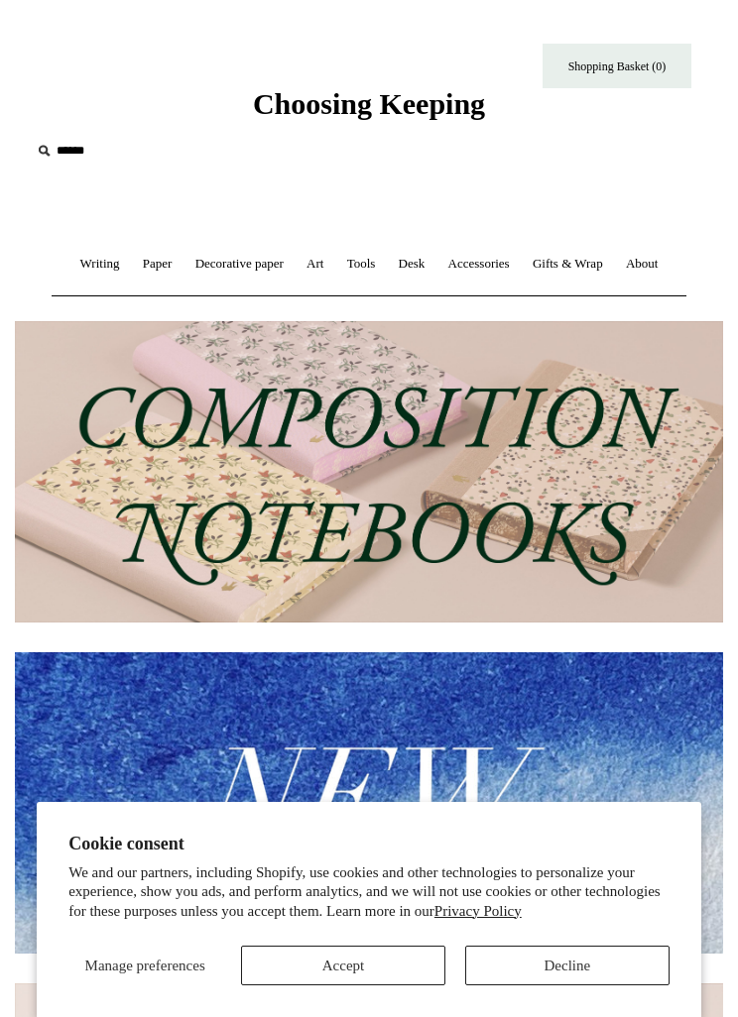
click at [410, 964] on button "Accept" at bounding box center [343, 966] width 204 height 40
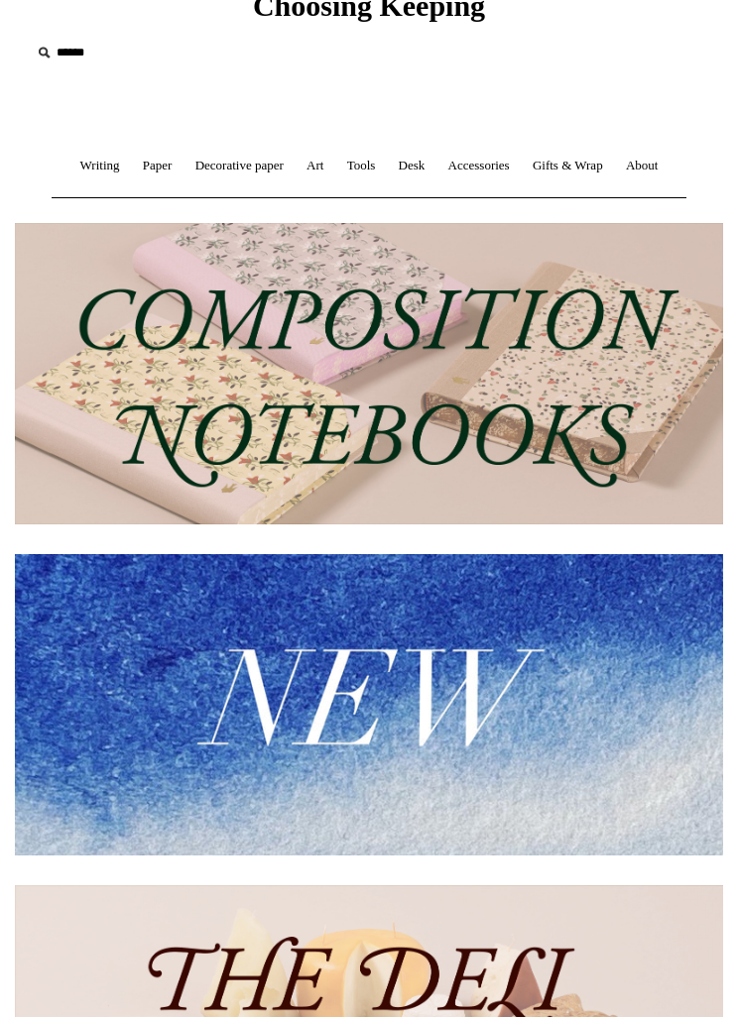
scroll to position [97, 0]
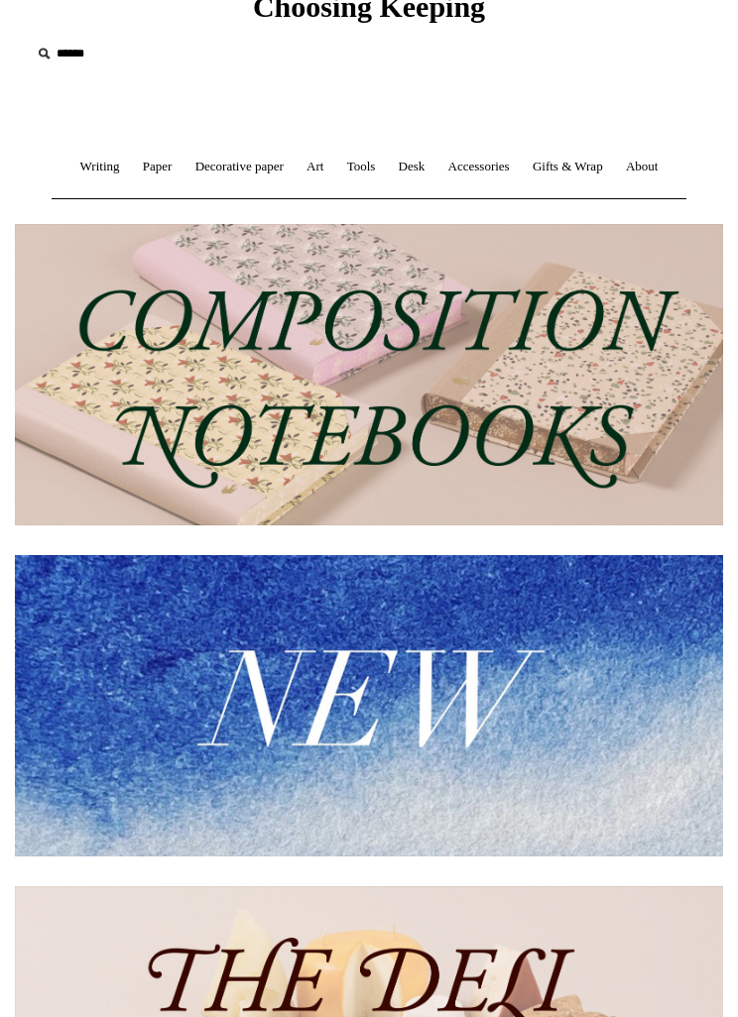
click at [356, 168] on link "Tools +" at bounding box center [361, 167] width 49 height 53
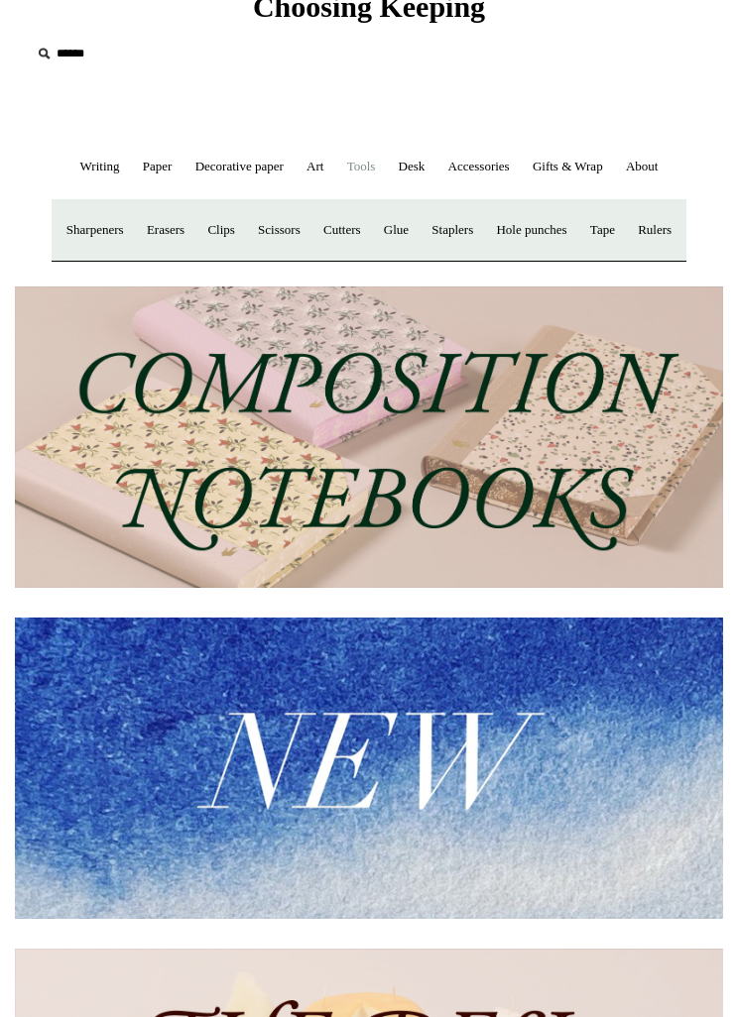
click at [77, 172] on link "Writing +" at bounding box center [99, 167] width 59 height 53
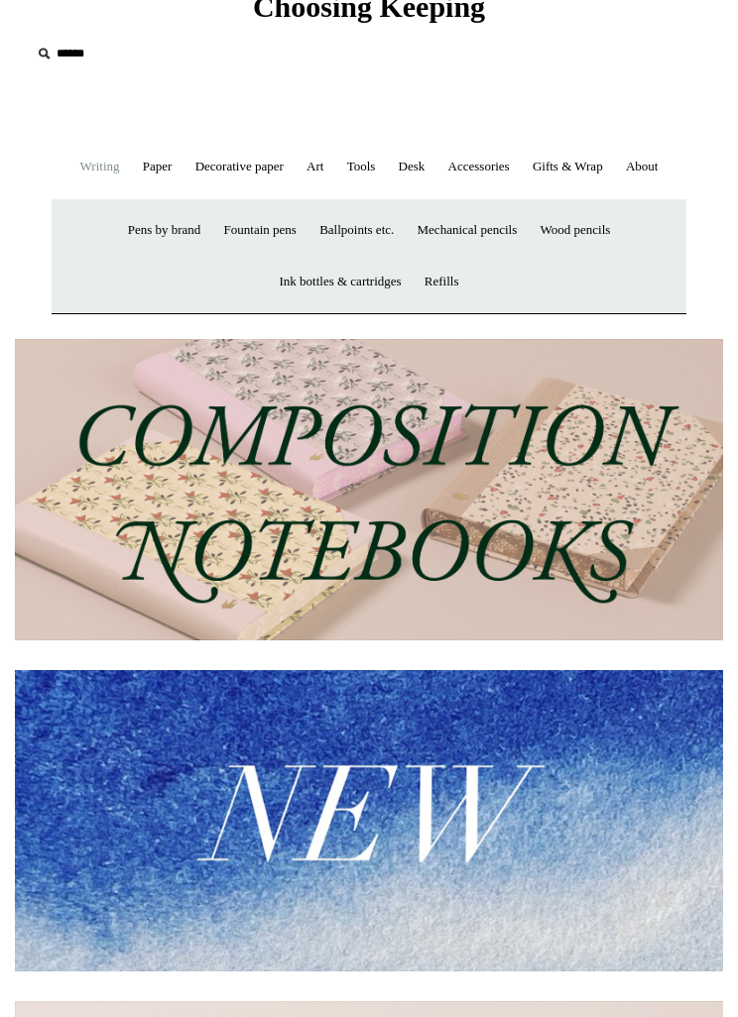
click at [264, 233] on link "Fountain pens +" at bounding box center [260, 230] width 92 height 53
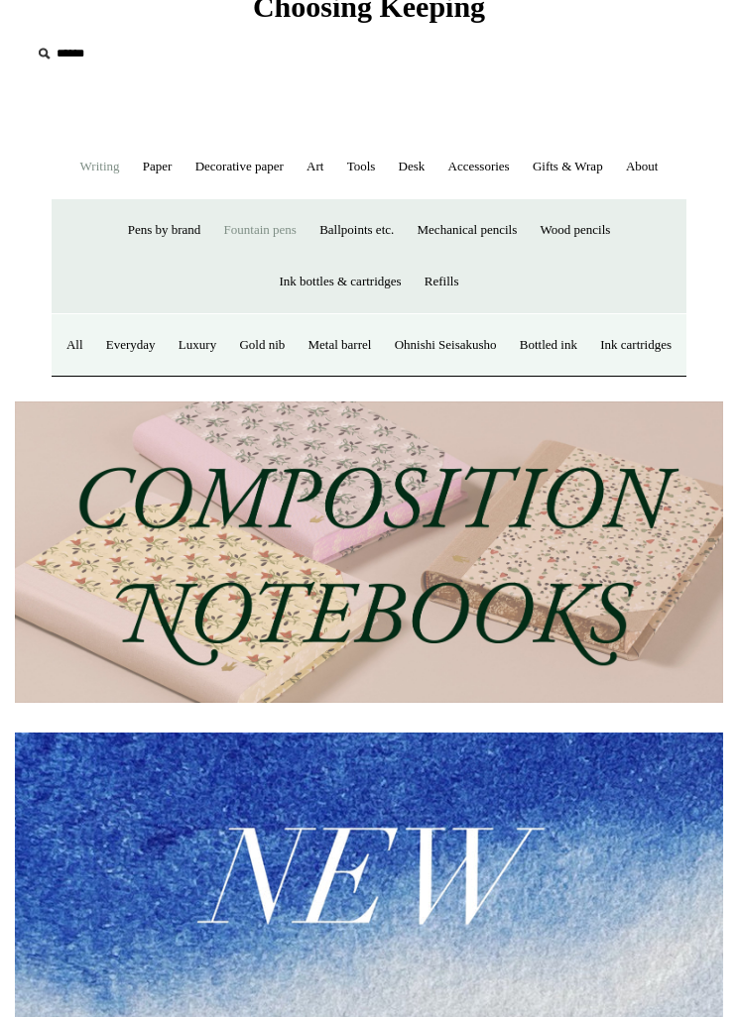
click at [163, 353] on link "Everyday" at bounding box center [130, 345] width 69 height 53
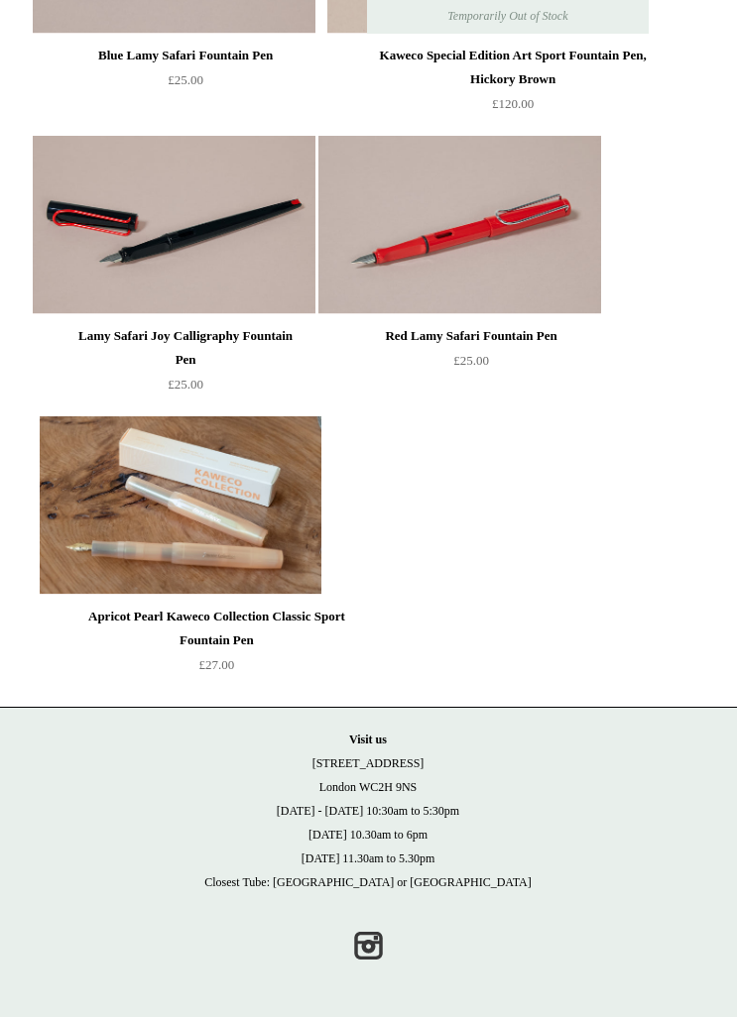
scroll to position [4044, 0]
click at [351, 652] on div "Apricot Pearl Kaweco Collection Classic Sport Fountain Pen" at bounding box center [218, 629] width 266 height 48
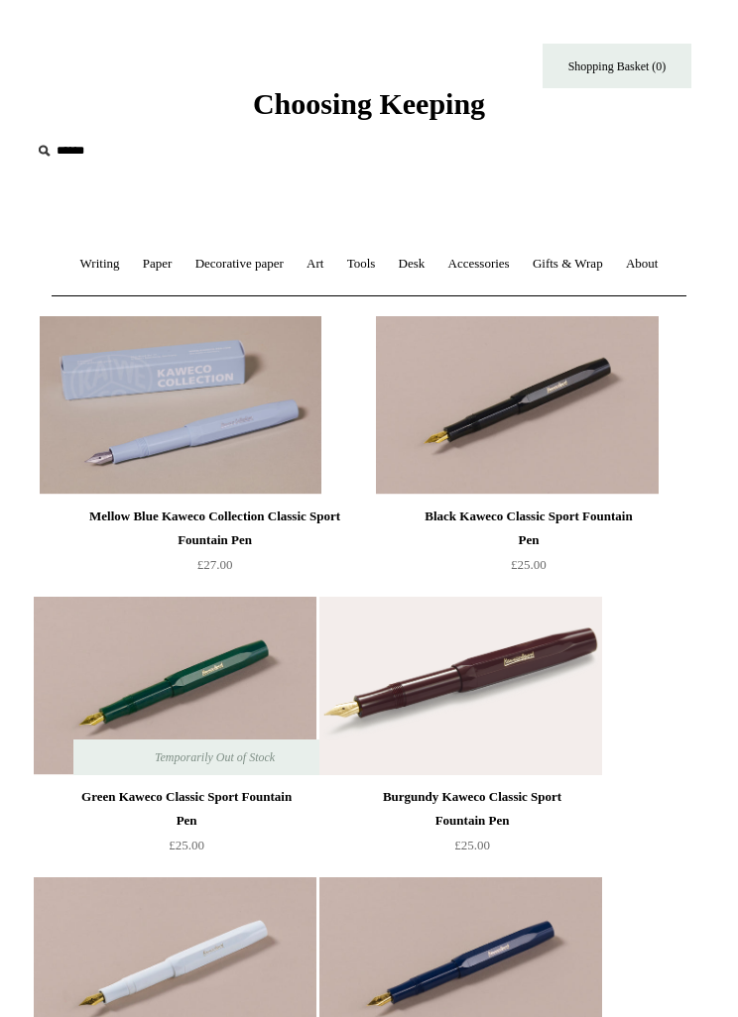
scroll to position [4108, 1]
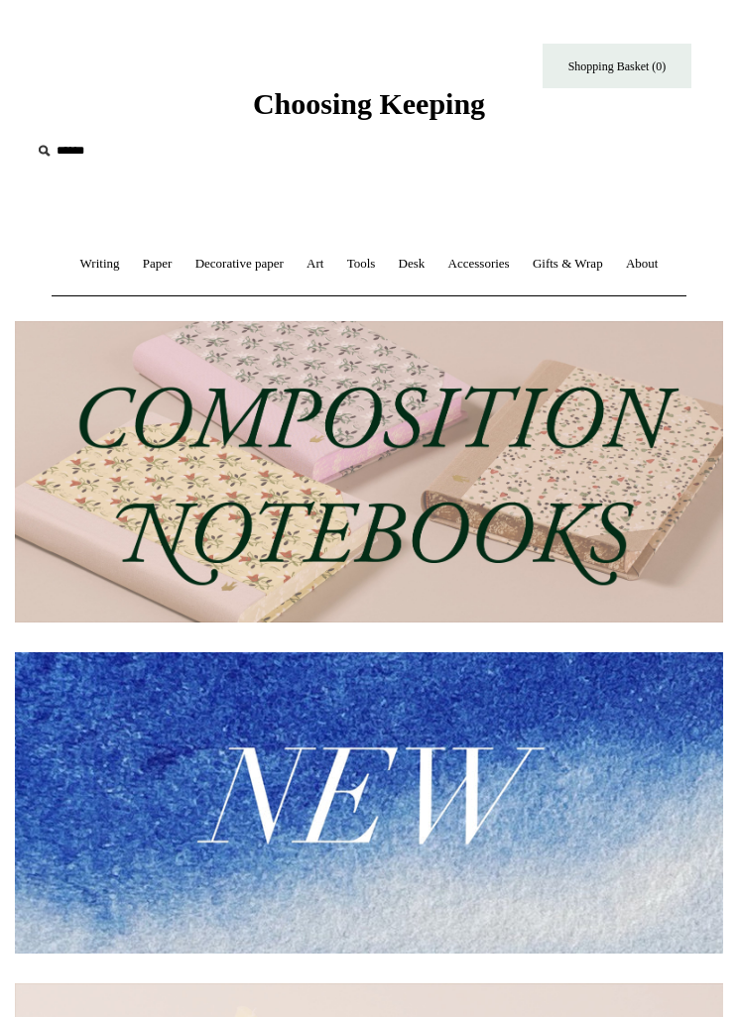
scroll to position [97, 0]
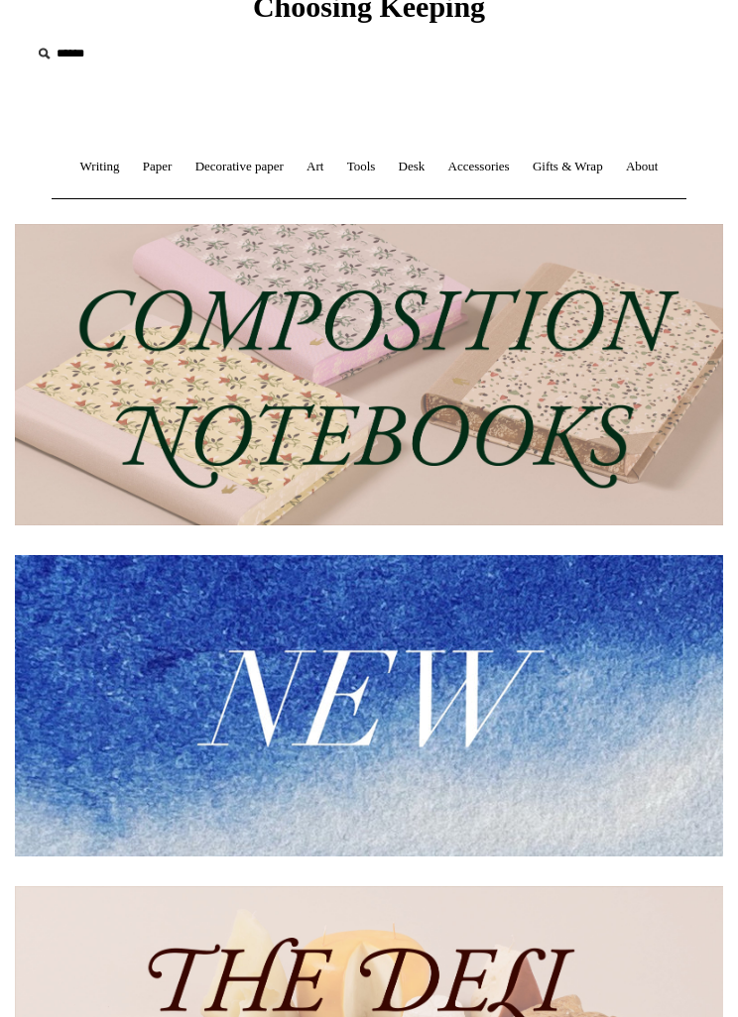
click at [483, 407] on img at bounding box center [369, 374] width 708 height 301
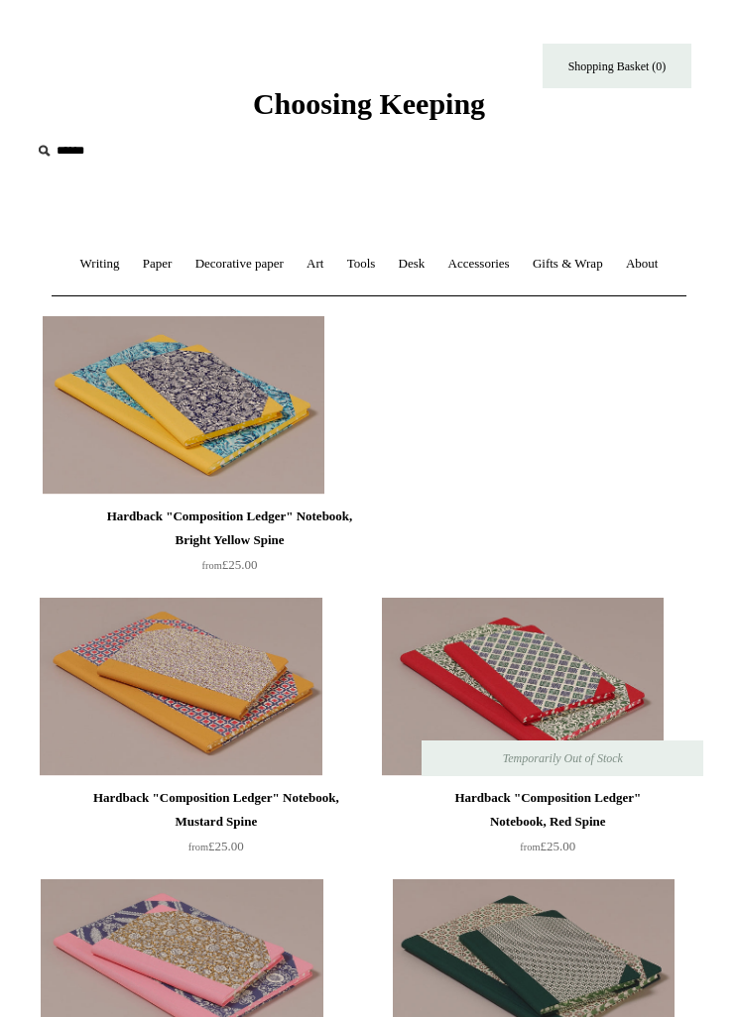
click at [284, 273] on link "Decorative paper +" at bounding box center [239, 264] width 108 height 53
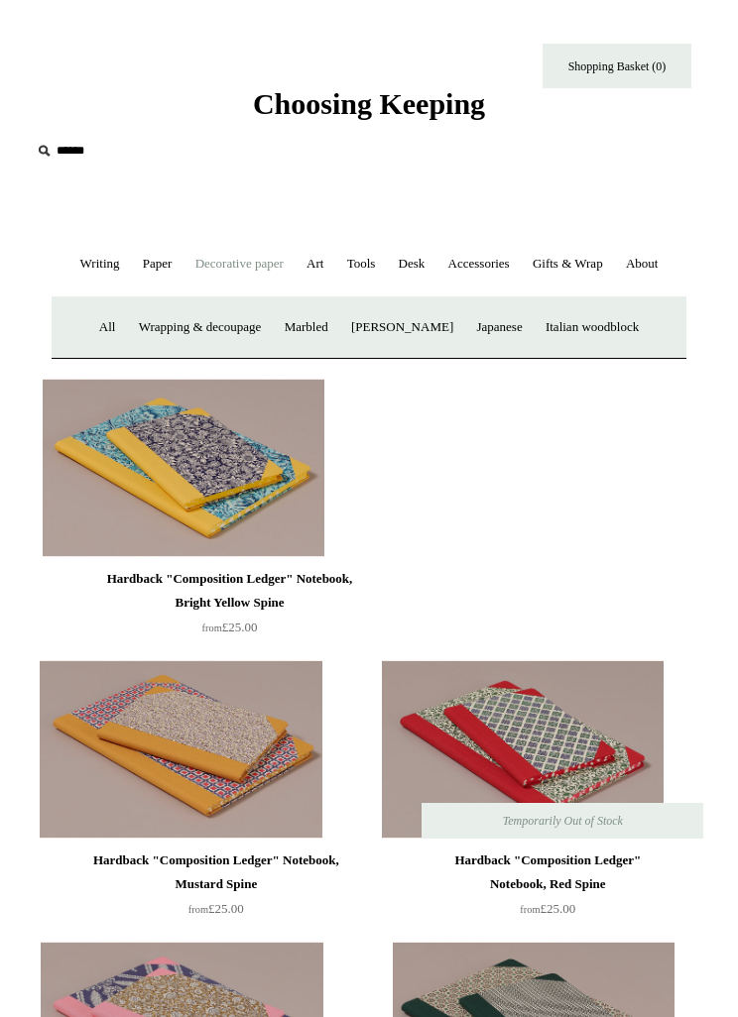
click at [423, 268] on link "Desk +" at bounding box center [412, 264] width 47 height 53
click at [377, 401] on div "Hardback "Composition Ledger" Notebook, Bright Yellow Spine from £25.00" at bounding box center [229, 510] width 294 height 262
click at [447, 328] on link "Desk Accessories" at bounding box center [437, 327] width 110 height 53
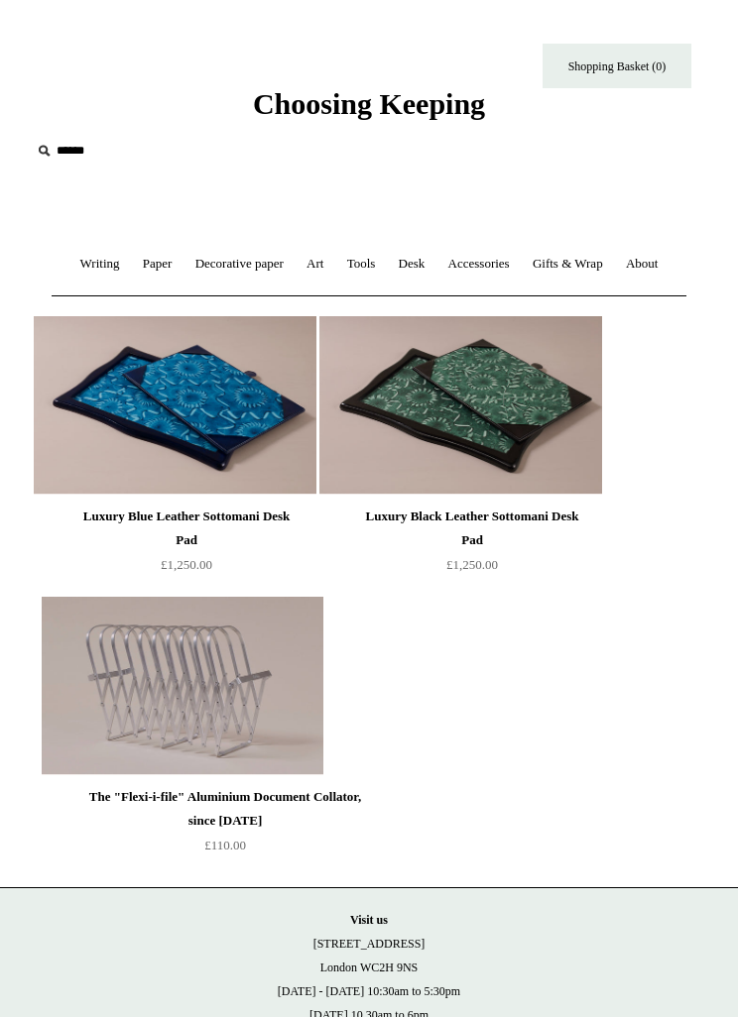
click at [361, 262] on link "Tools +" at bounding box center [361, 264] width 49 height 53
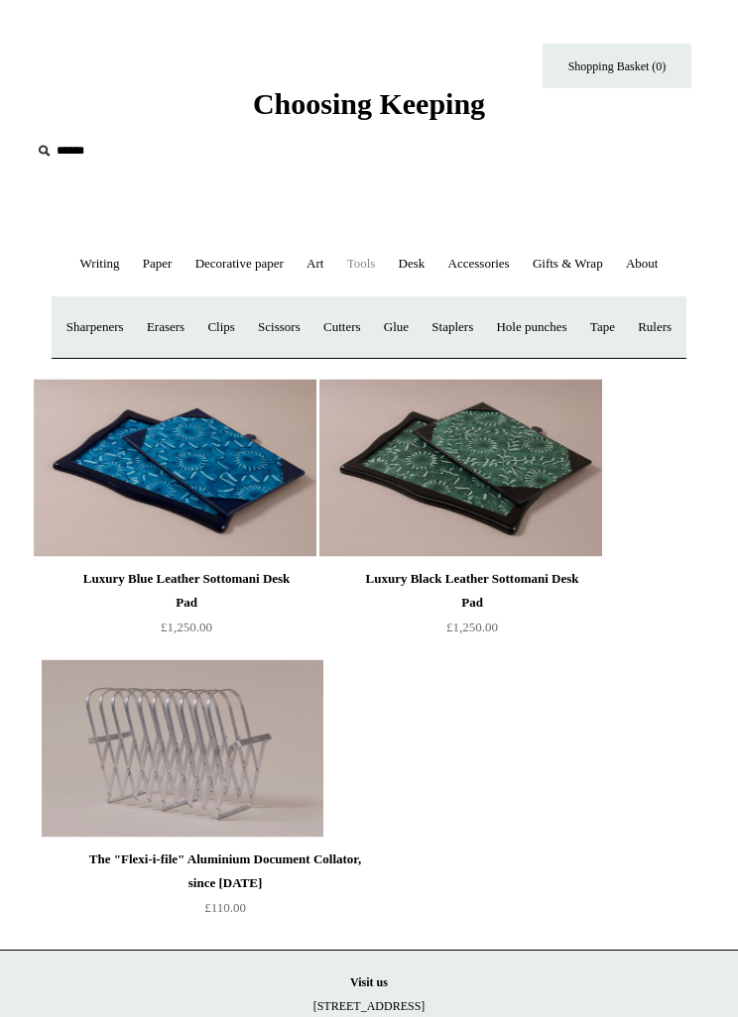
click at [421, 264] on link "Desk +" at bounding box center [412, 264] width 47 height 53
click at [350, 331] on link "Folders" at bounding box center [349, 327] width 58 height 53
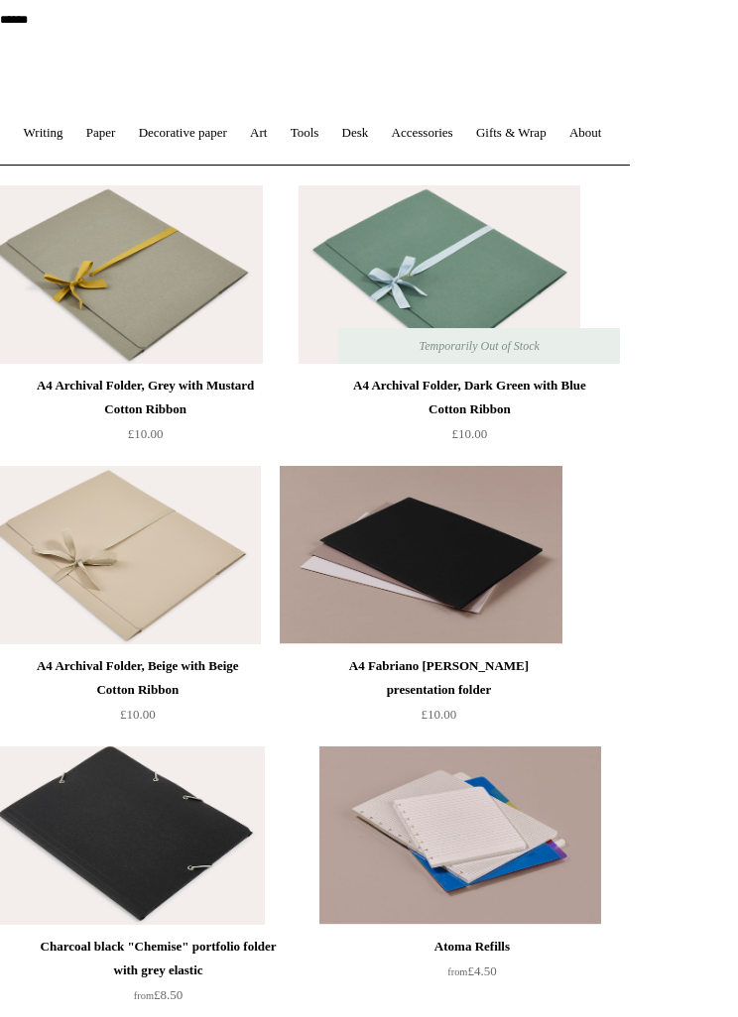
scroll to position [0, 20]
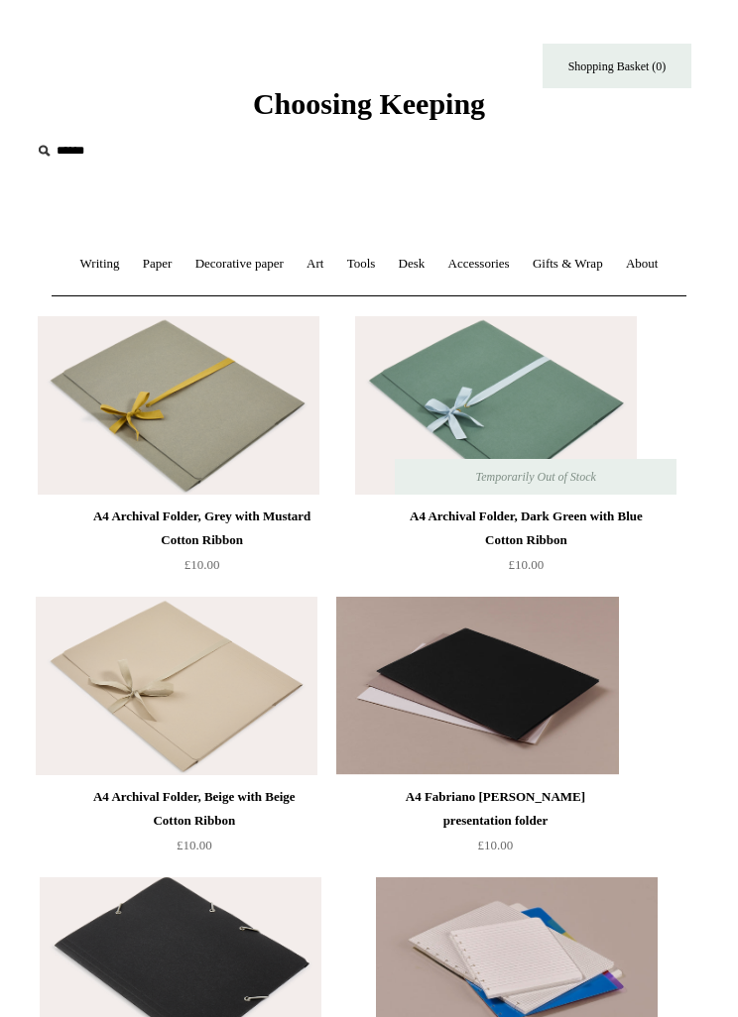
click at [545, 260] on link "Gifts & Wrap +" at bounding box center [568, 264] width 90 height 53
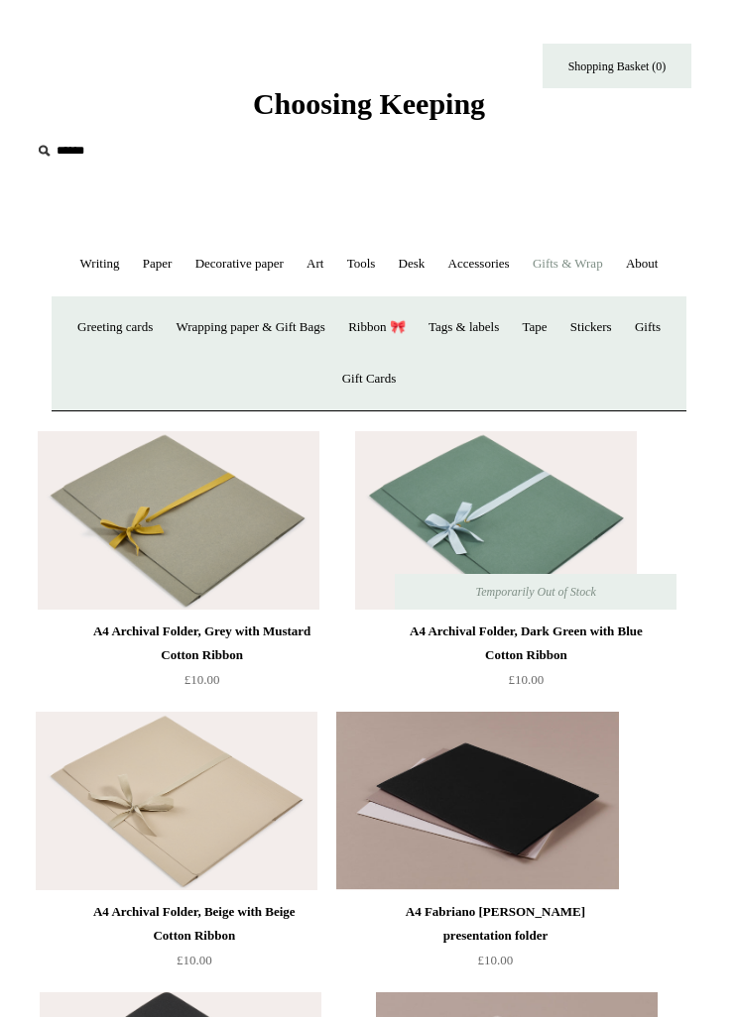
click at [471, 261] on link "Accessories +" at bounding box center [478, 264] width 81 height 53
click at [605, 349] on link "Food Candles" at bounding box center [621, 327] width 91 height 53
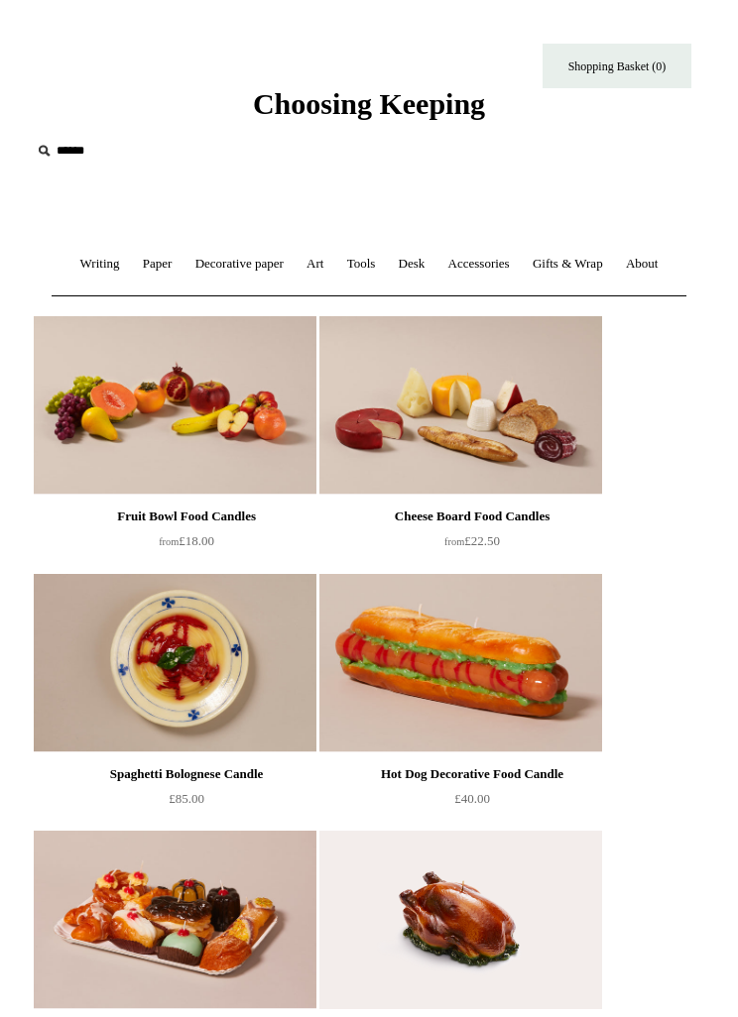
click at [510, 271] on link "Accessories +" at bounding box center [478, 264] width 81 height 53
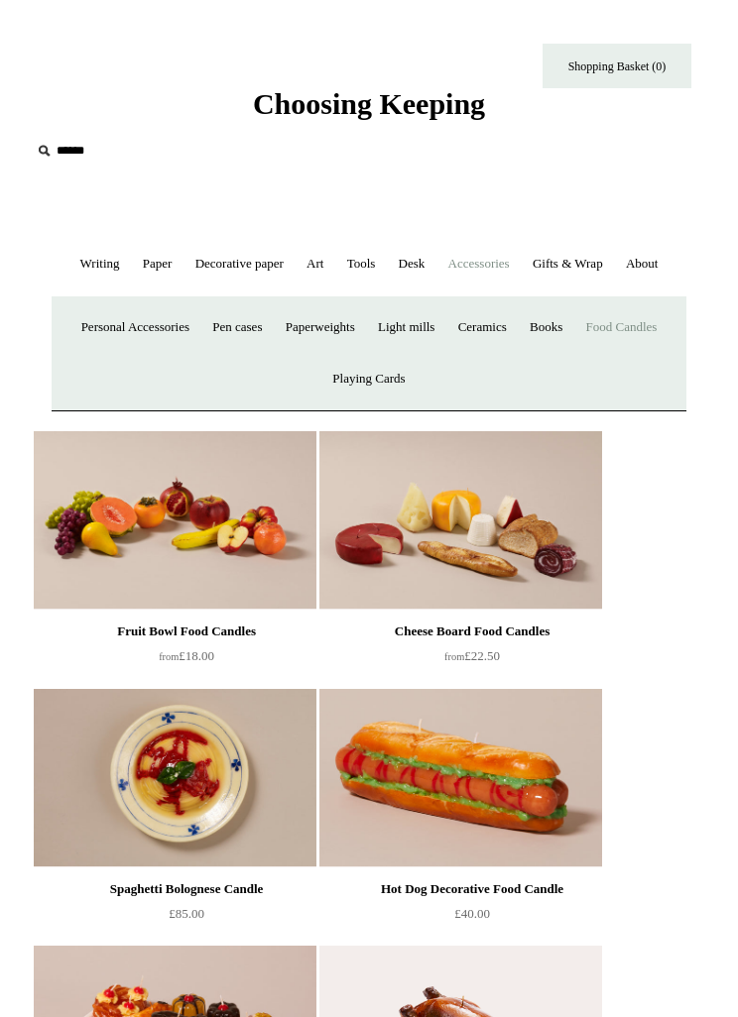
click at [444, 324] on link "Light mills" at bounding box center [406, 327] width 76 height 53
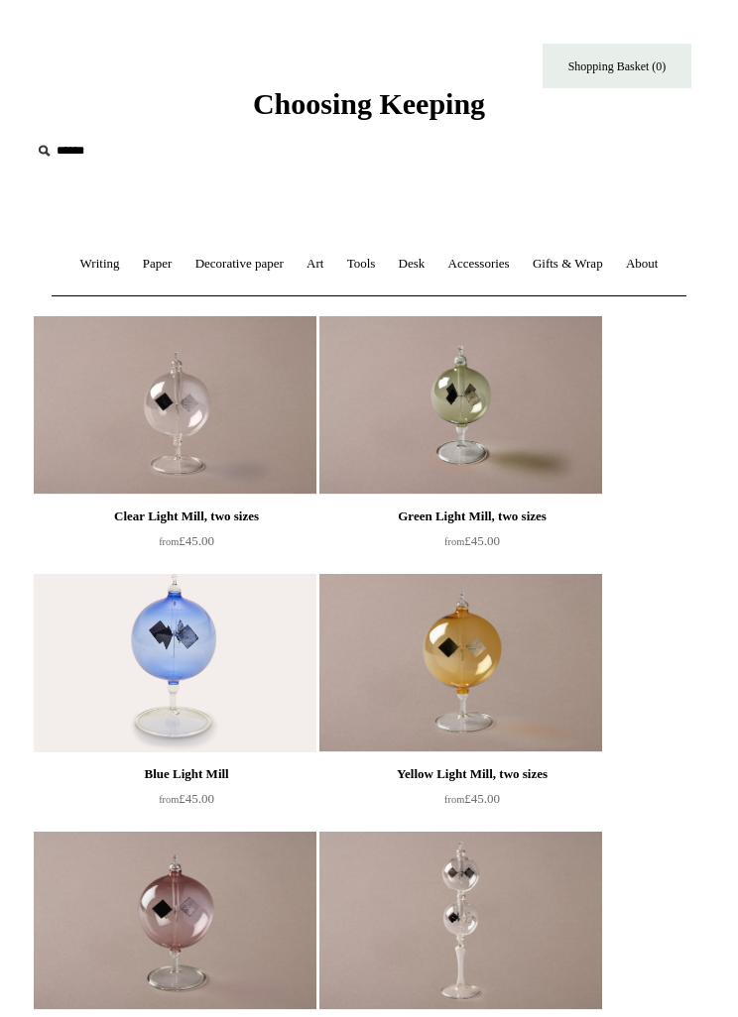
click at [463, 414] on img at bounding box center [460, 405] width 282 height 178
